Goal: Navigation & Orientation: Understand site structure

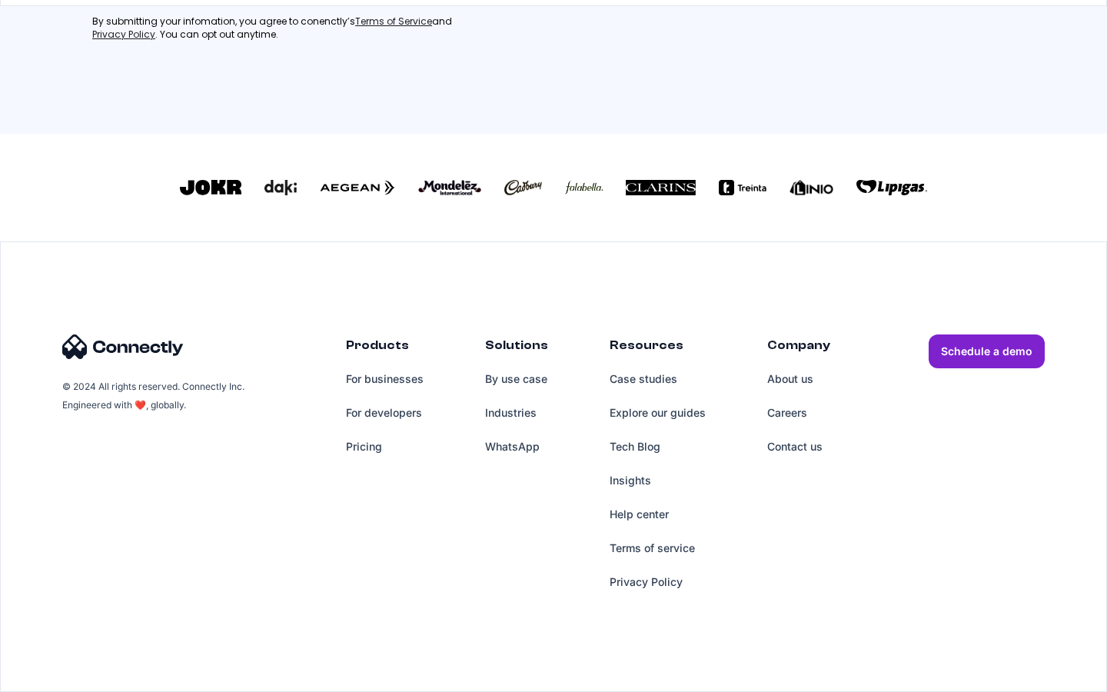
scroll to position [660, 0]
